Goal: Task Accomplishment & Management: Use online tool/utility

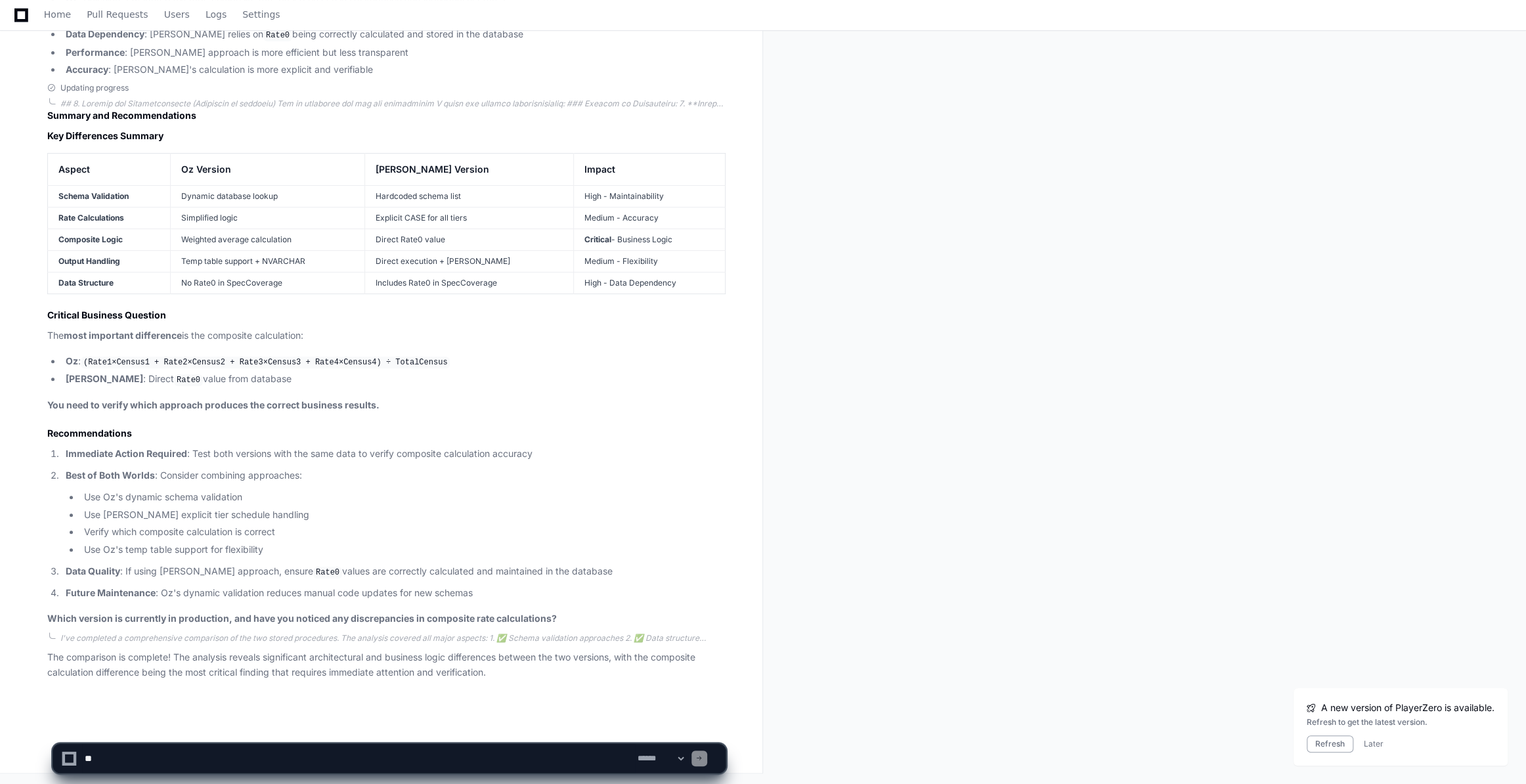
scroll to position [8886, 0]
click at [914, 535] on button "Refresh" at bounding box center [1329, 743] width 46 height 17
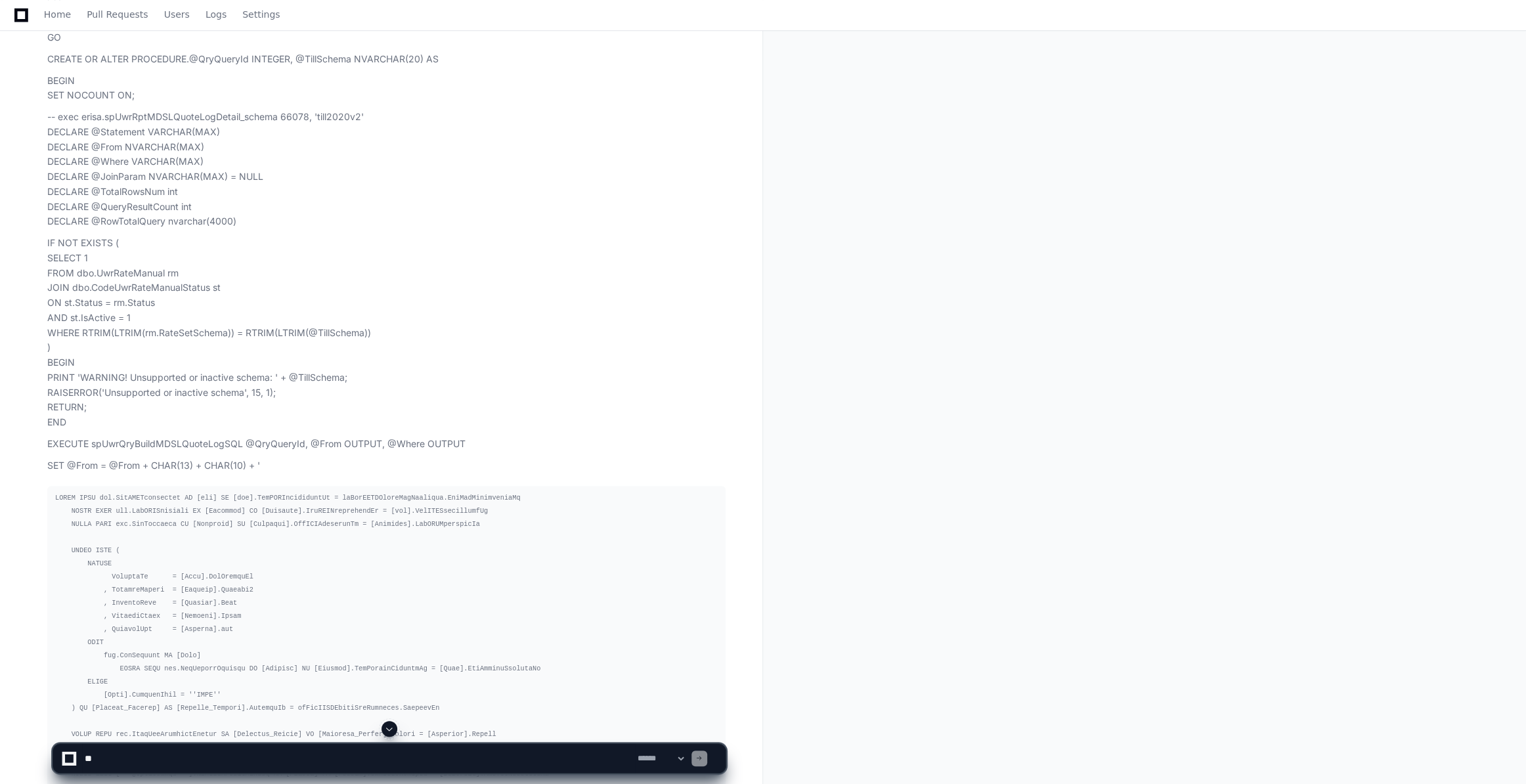
scroll to position [775, 0]
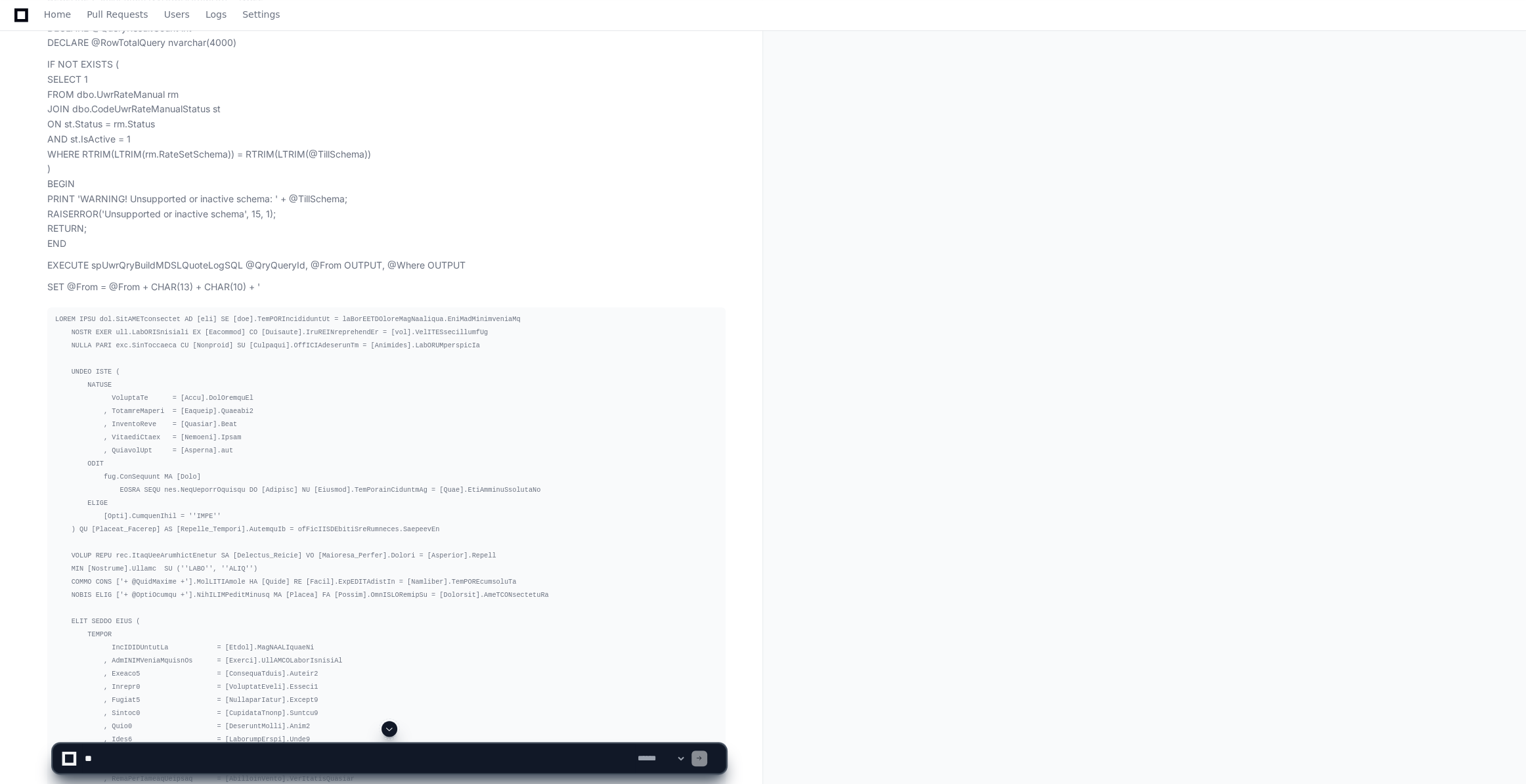
click at [388, 727] on span at bounding box center [389, 729] width 11 height 11
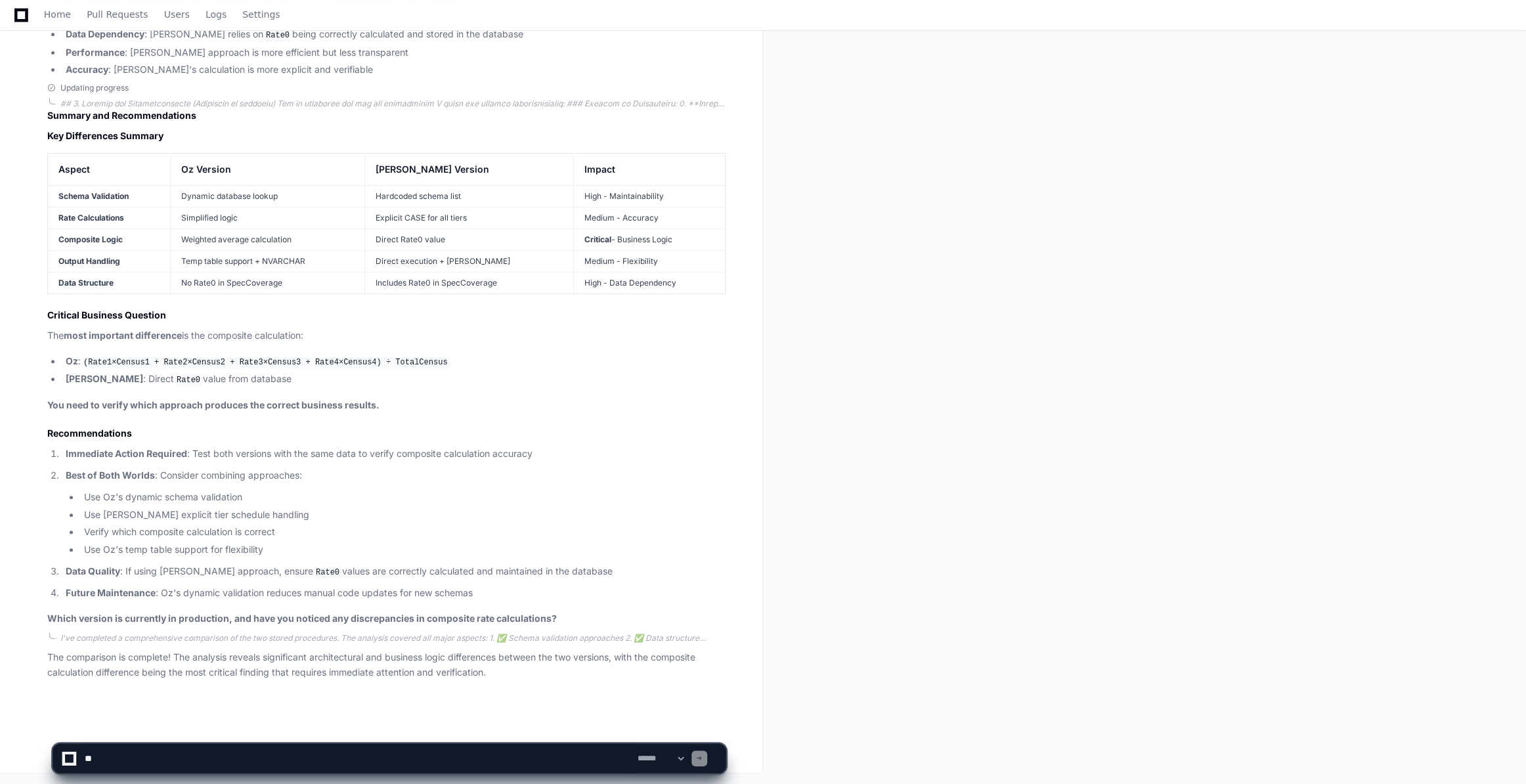
scroll to position [8766, 0]
